Goal: Find specific page/section: Find specific page/section

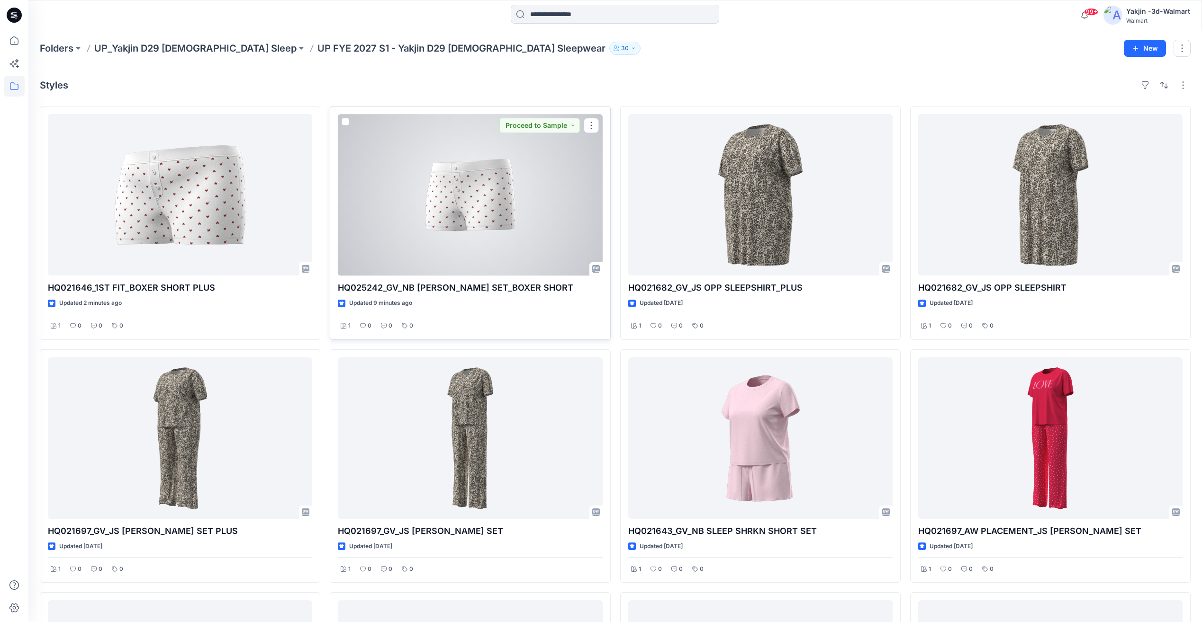
click at [486, 206] on div at bounding box center [470, 195] width 264 height 162
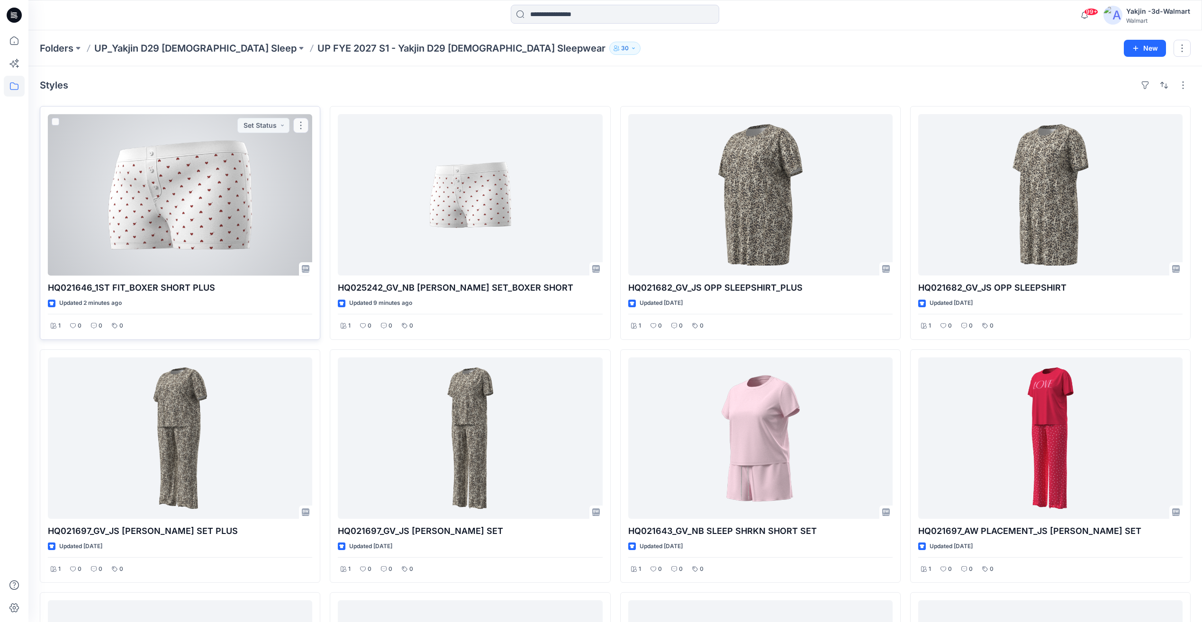
click at [246, 209] on div at bounding box center [180, 195] width 264 height 162
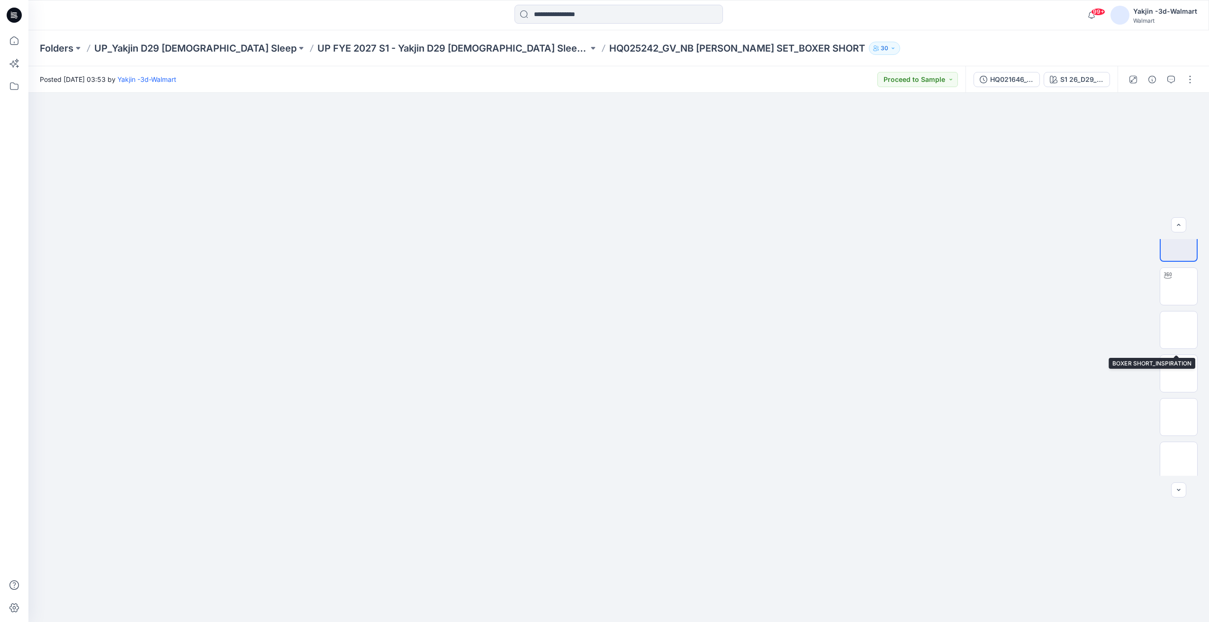
scroll to position [19, 0]
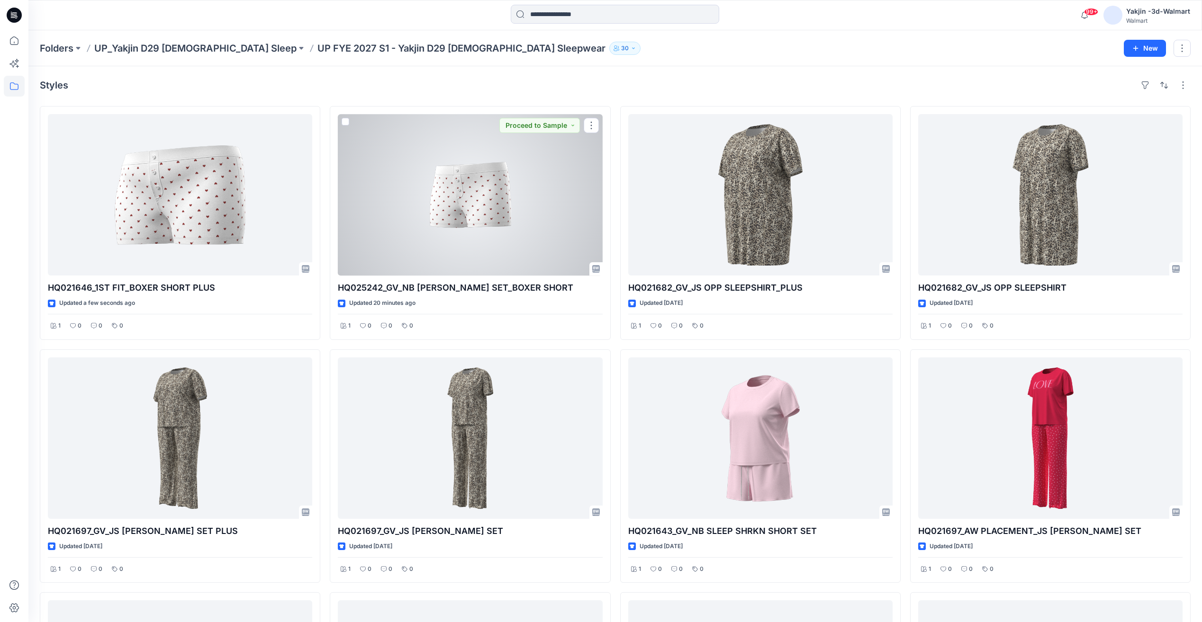
click at [508, 212] on div at bounding box center [470, 195] width 264 height 162
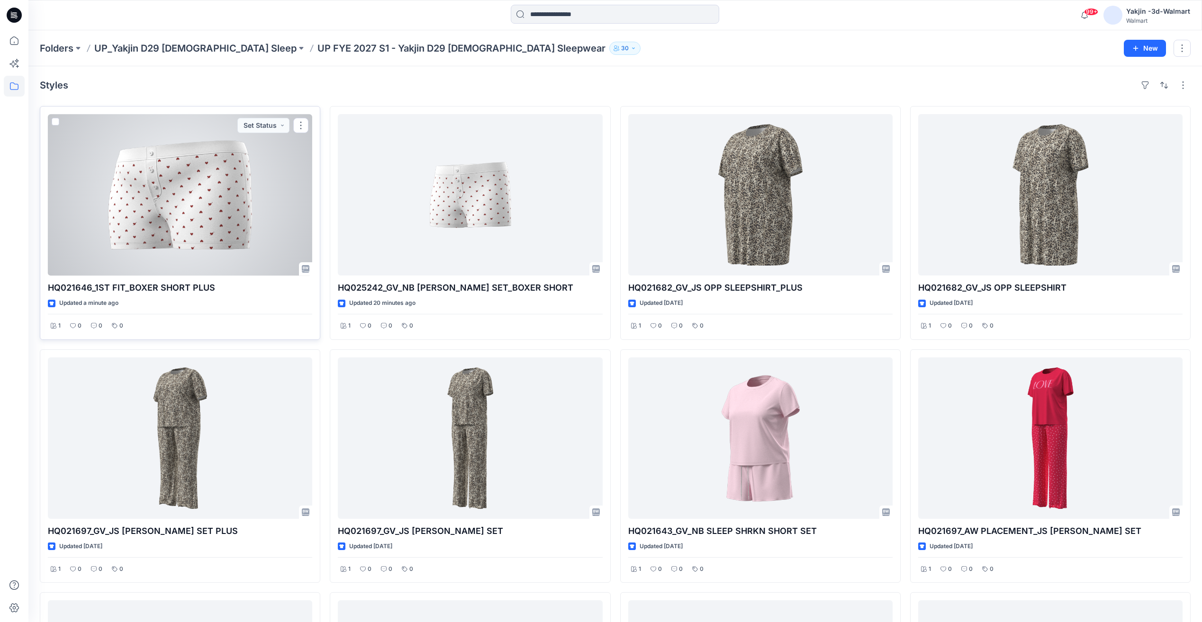
click at [220, 208] on div at bounding box center [180, 195] width 264 height 162
